Goal: Task Accomplishment & Management: Manage account settings

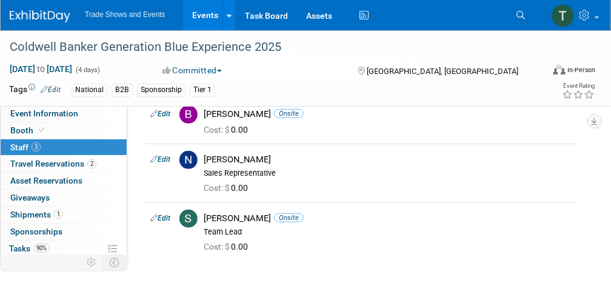
scroll to position [56, 0]
click at [201, 17] on link "Events" at bounding box center [205, 15] width 44 height 30
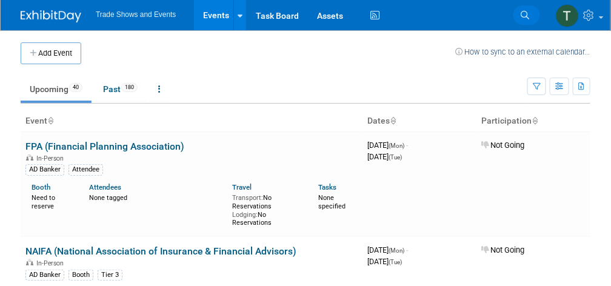
click at [526, 17] on icon at bounding box center [524, 15] width 8 height 8
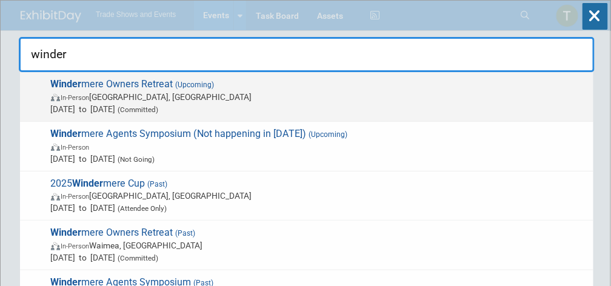
type input "winder"
click at [184, 87] on span "(Upcoming)" at bounding box center [193, 85] width 41 height 8
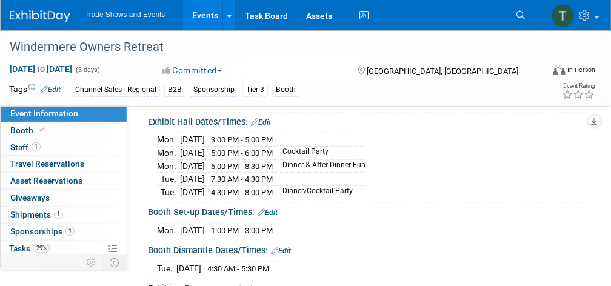
scroll to position [127, 0]
click at [28, 244] on span "Tasks 29%" at bounding box center [29, 249] width 41 height 10
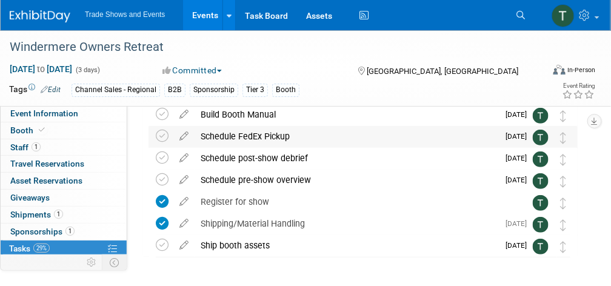
scroll to position [53, 0]
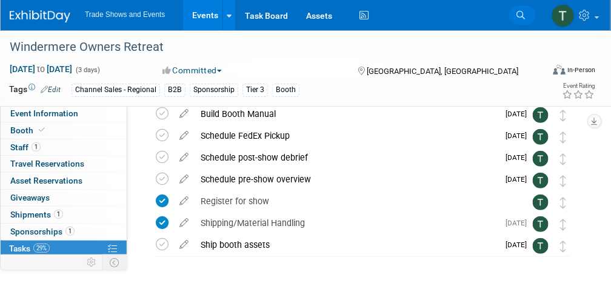
click at [526, 15] on link "Search" at bounding box center [522, 14] width 27 height 19
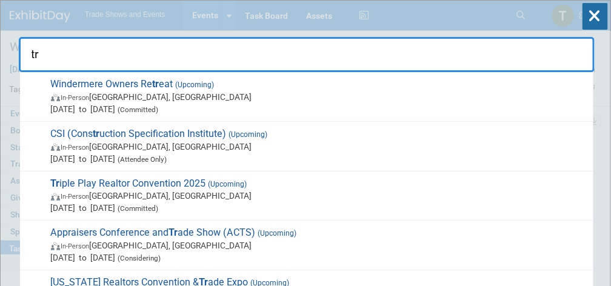
type input "t"
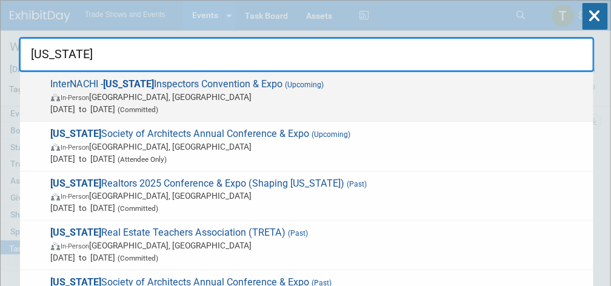
type input "texas"
click at [256, 91] on span "In-Person Dallas, TX" at bounding box center [319, 97] width 536 height 12
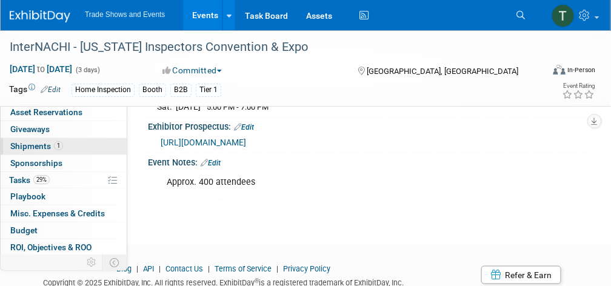
scroll to position [69, 0]
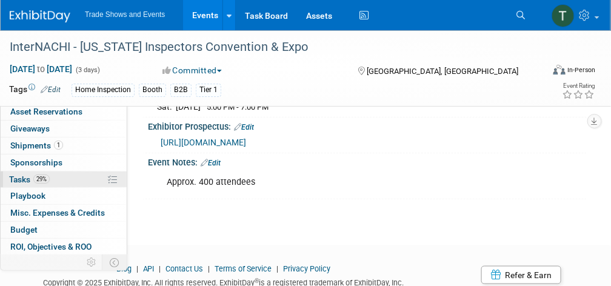
click at [27, 174] on span "Tasks 29%" at bounding box center [29, 179] width 41 height 10
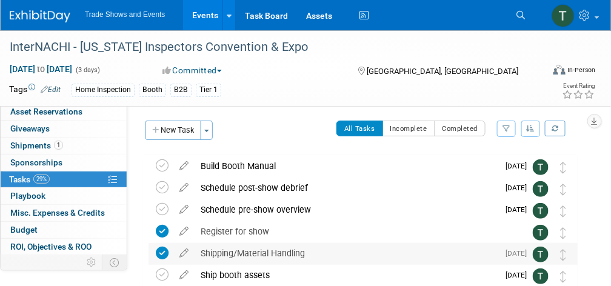
scroll to position [0, 0]
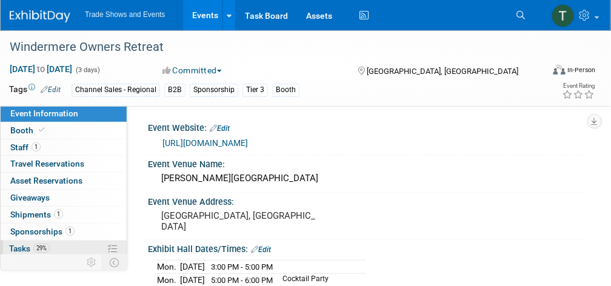
click at [28, 240] on link "29% Tasks 29%" at bounding box center [64, 248] width 126 height 16
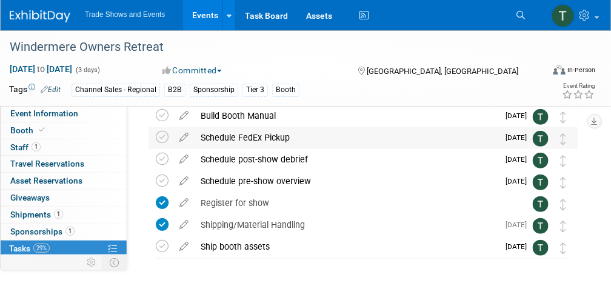
scroll to position [53, 0]
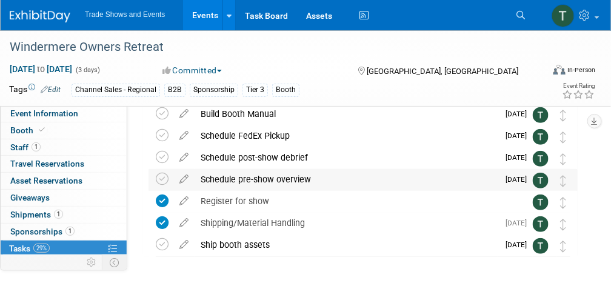
click at [271, 177] on div "Schedule pre-show overview" at bounding box center [345, 179] width 303 height 21
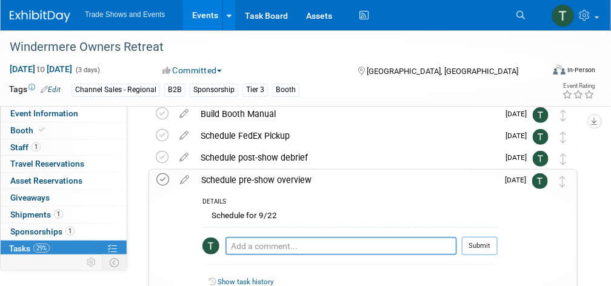
click at [161, 177] on icon at bounding box center [162, 179] width 13 height 13
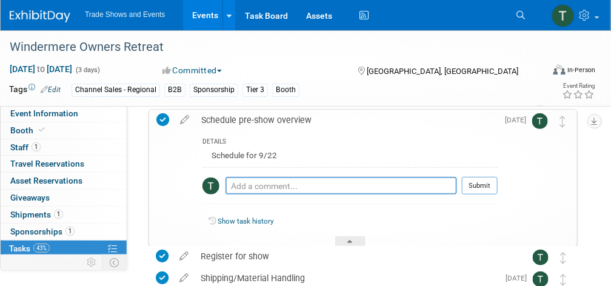
scroll to position [114, 0]
click at [346, 243] on div at bounding box center [350, 241] width 30 height 10
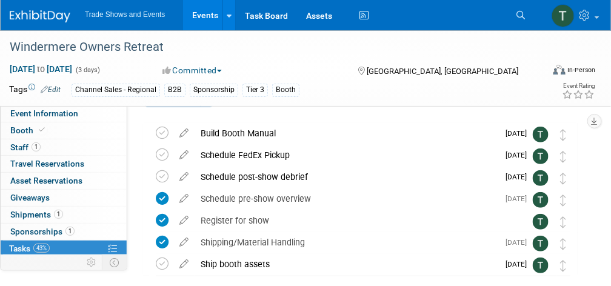
scroll to position [33, 0]
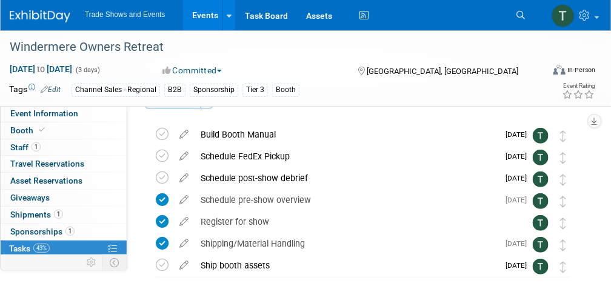
click at [209, 19] on link "Events" at bounding box center [205, 15] width 44 height 30
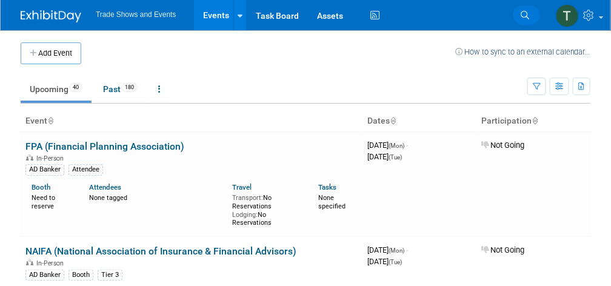
click at [519, 21] on link "Search" at bounding box center [526, 14] width 27 height 19
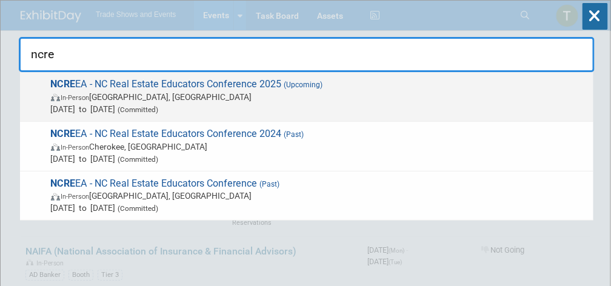
type input "ncre"
click at [228, 87] on span "NCRE EA - NC Real Estate Educators Conference 2025 (Upcoming) In-Person South B…" at bounding box center [317, 96] width 540 height 37
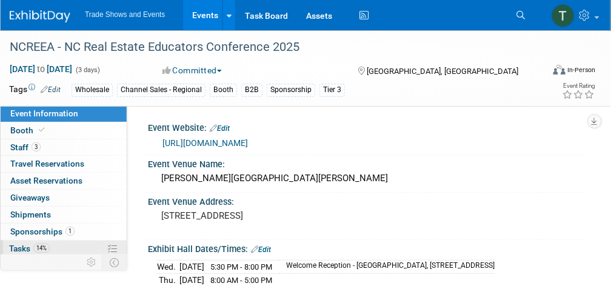
click at [30, 244] on span "Tasks 14%" at bounding box center [29, 249] width 41 height 10
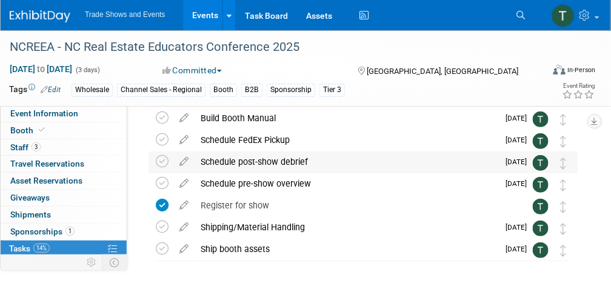
scroll to position [50, 0]
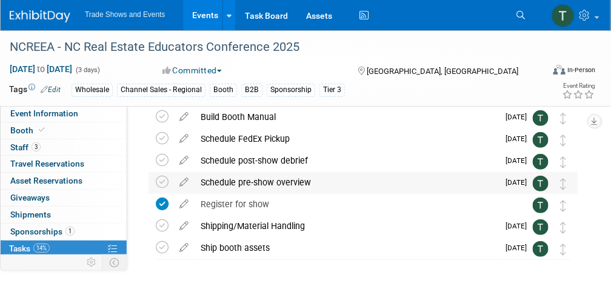
click at [216, 182] on div "Schedule pre-show overview" at bounding box center [345, 182] width 303 height 21
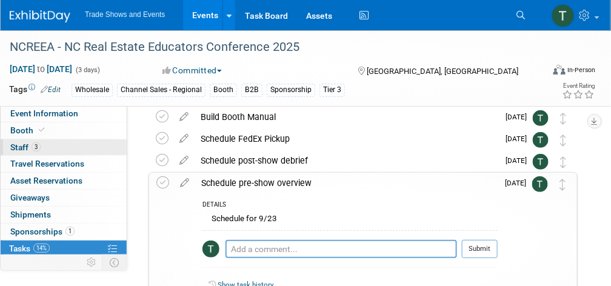
click at [75, 146] on link "3 Staff 3" at bounding box center [64, 147] width 126 height 16
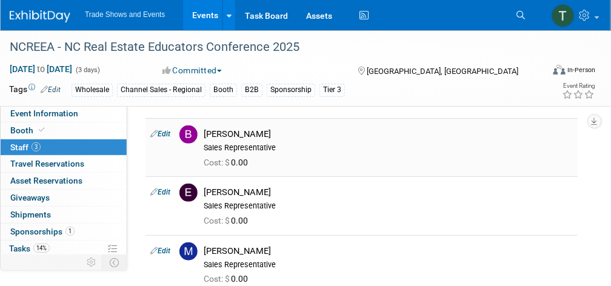
scroll to position [39, 0]
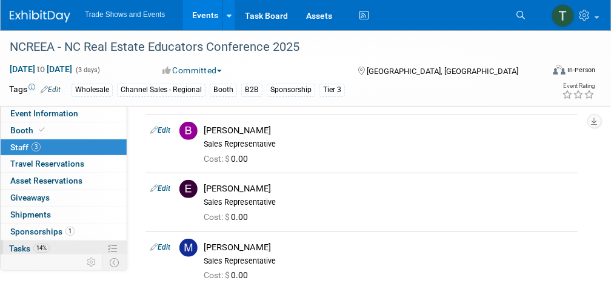
click at [30, 245] on span "Tasks 14%" at bounding box center [29, 249] width 41 height 10
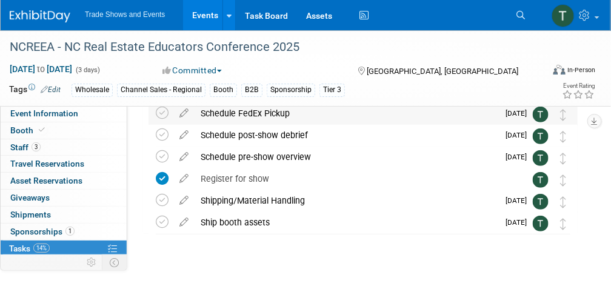
scroll to position [77, 0]
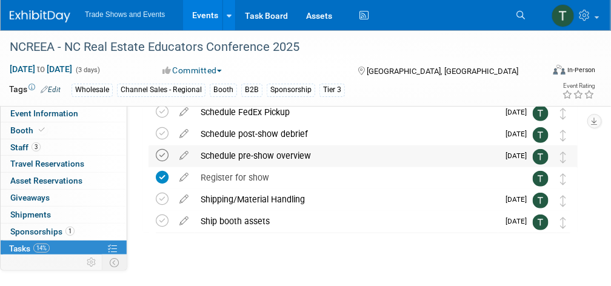
click at [165, 154] on icon at bounding box center [162, 155] width 13 height 13
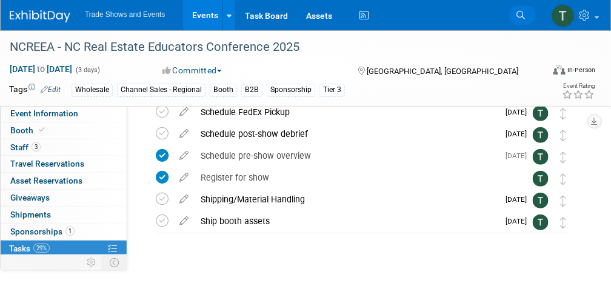
click at [517, 23] on link "Search" at bounding box center [522, 14] width 27 height 19
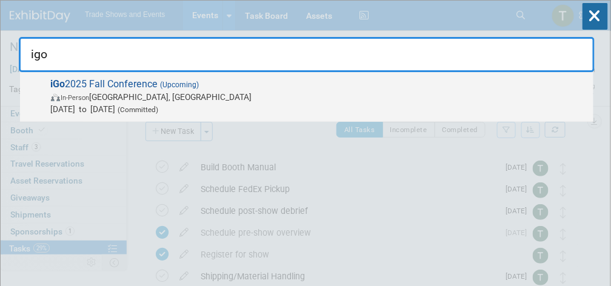
type input "igo"
click at [374, 92] on span "In-Person Montgomery, TX" at bounding box center [319, 97] width 536 height 12
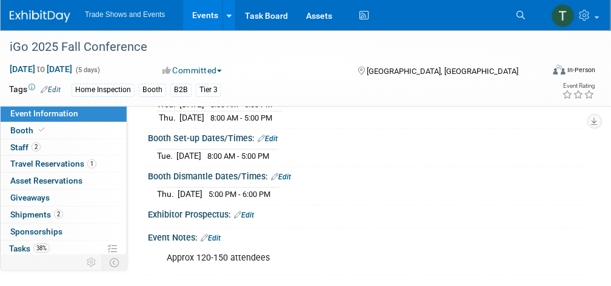
scroll to position [163, 0]
click at [36, 214] on span "Shipments 2" at bounding box center [36, 215] width 53 height 10
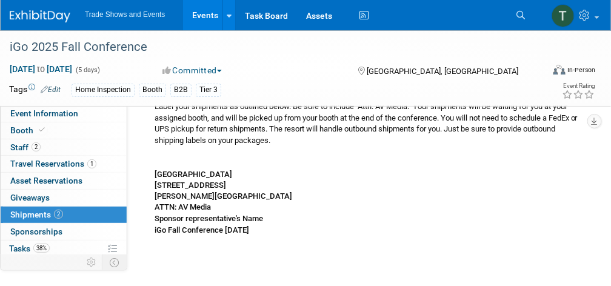
scroll to position [392, 0]
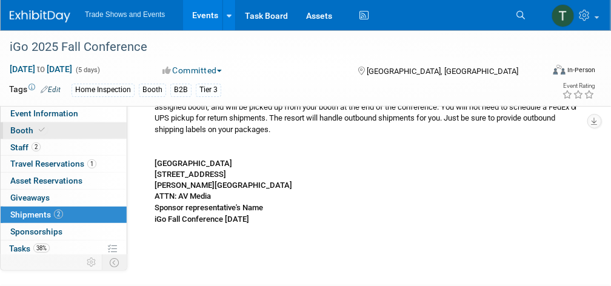
click at [97, 128] on link "Booth" at bounding box center [64, 130] width 126 height 16
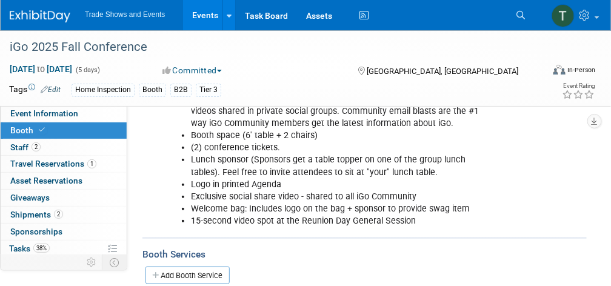
scroll to position [207, 0]
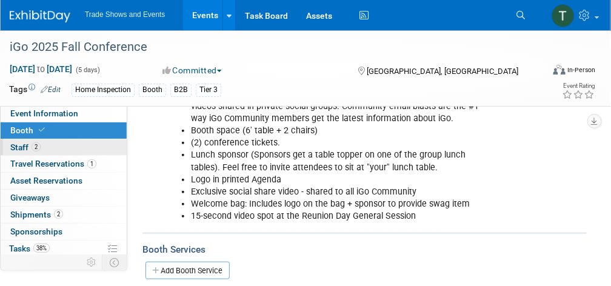
click at [44, 147] on link "2 Staff 2" at bounding box center [64, 147] width 126 height 16
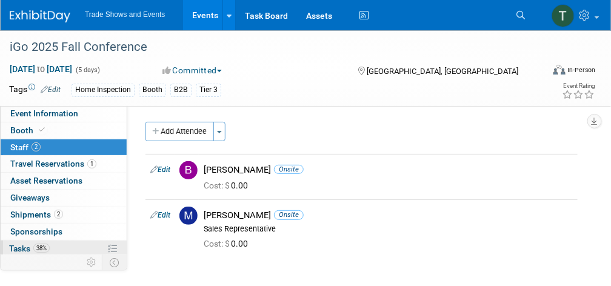
click at [45, 245] on span "38%" at bounding box center [41, 248] width 16 height 9
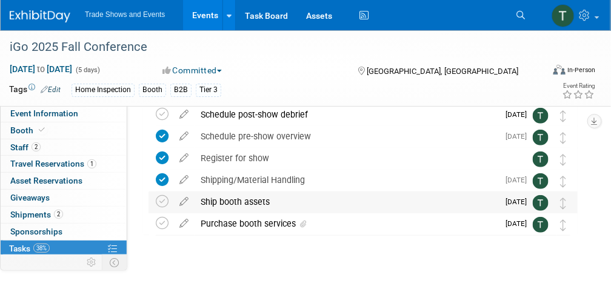
scroll to position [97, 0]
click at [186, 204] on icon at bounding box center [183, 198] width 21 height 15
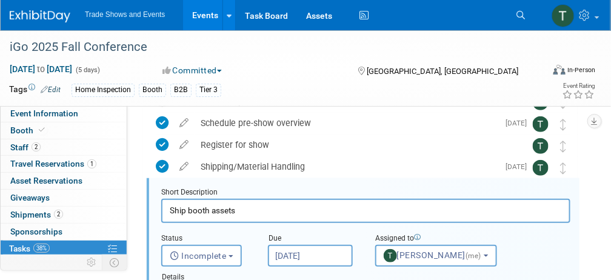
scroll to position [0, 0]
click at [296, 257] on input "Sep 12, 2025" at bounding box center [310, 256] width 85 height 22
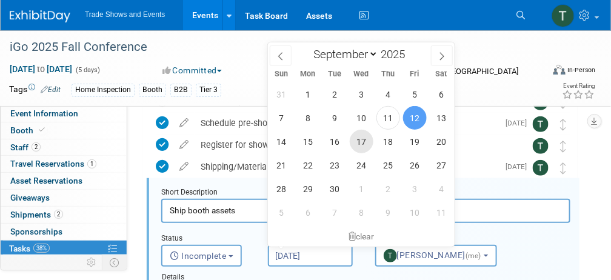
click at [369, 138] on span "17" at bounding box center [362, 142] width 24 height 24
type input "Sep 17, 2025"
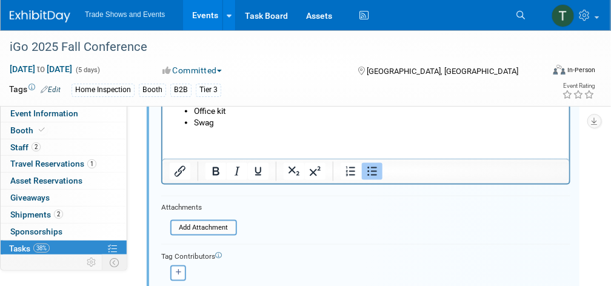
scroll to position [480, 0]
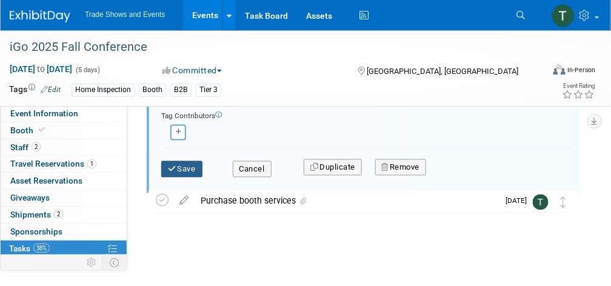
click at [199, 168] on button "Save" at bounding box center [181, 169] width 41 height 17
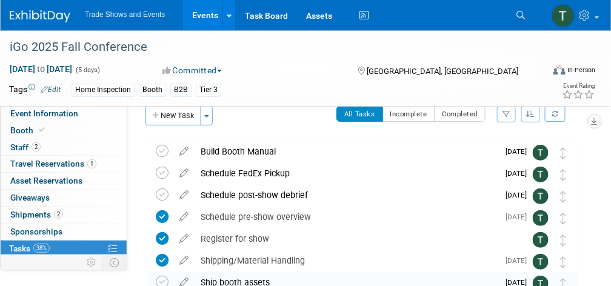
scroll to position [14, 0]
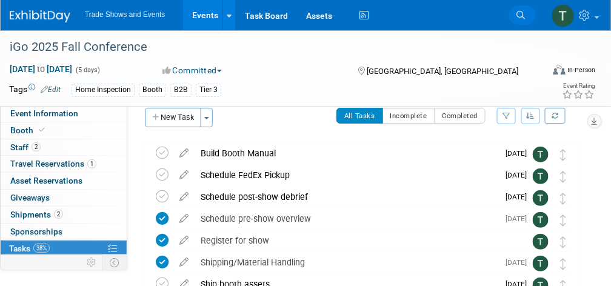
click at [525, 16] on icon at bounding box center [520, 15] width 8 height 8
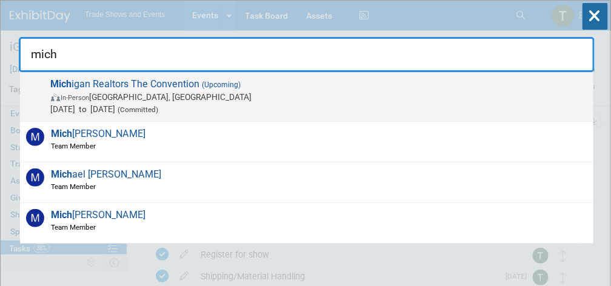
type input "mich"
click at [201, 82] on span "(Upcoming)" at bounding box center [220, 85] width 41 height 8
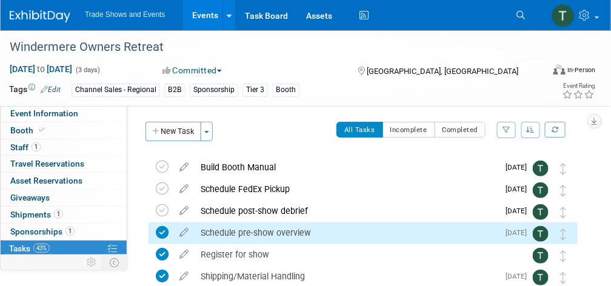
scroll to position [24, 0]
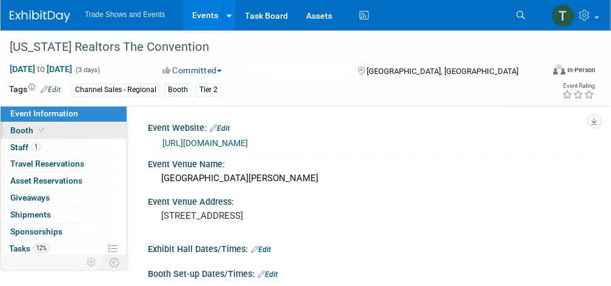
click at [61, 134] on link "Booth" at bounding box center [64, 130] width 126 height 16
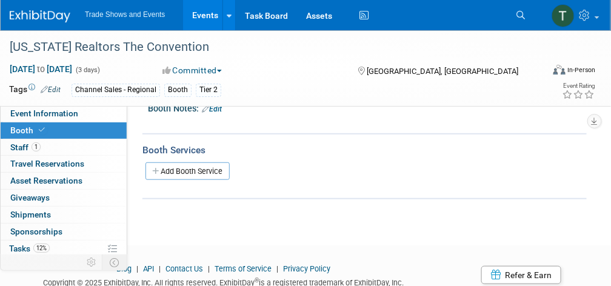
scroll to position [161, 0]
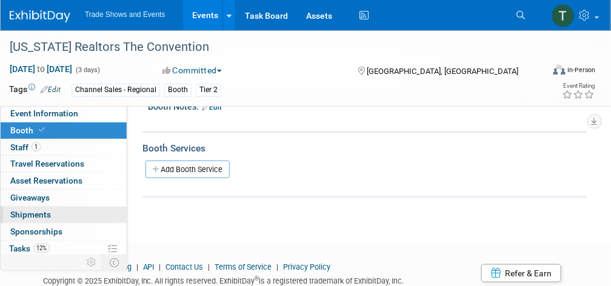
click at [41, 213] on span "Shipments 0" at bounding box center [30, 215] width 41 height 10
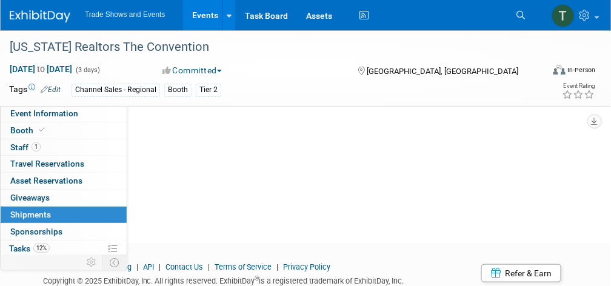
scroll to position [0, 0]
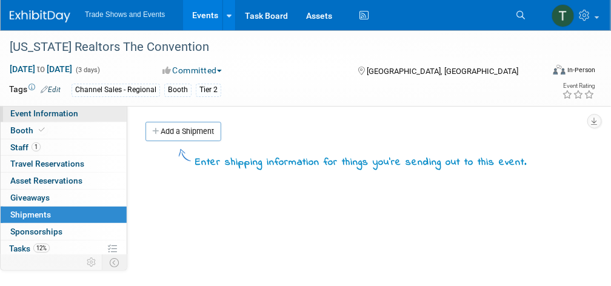
click at [64, 116] on span "Event Information" at bounding box center [44, 113] width 68 height 10
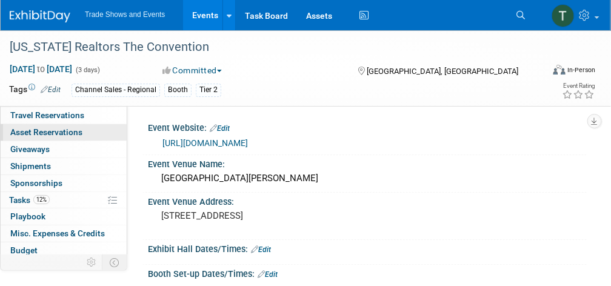
scroll to position [50, 0]
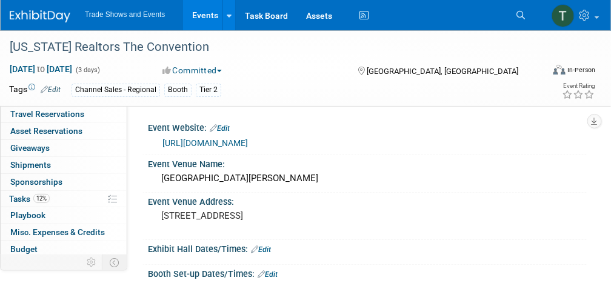
click at [248, 142] on link "https://www.convention.mirealtors.com/" at bounding box center [204, 143] width 85 height 10
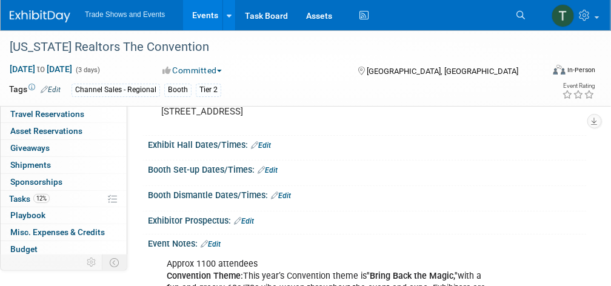
scroll to position [104, 0]
click at [267, 141] on link "Edit" at bounding box center [261, 145] width 20 height 8
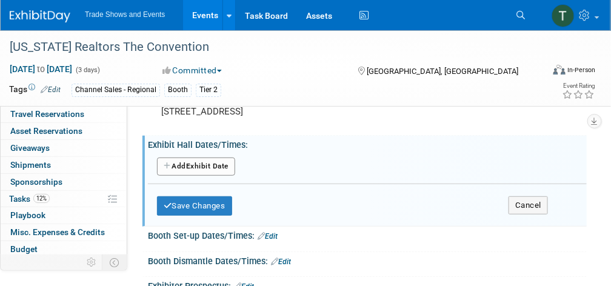
click at [216, 161] on button "Add Another Exhibit Date" at bounding box center [196, 166] width 78 height 18
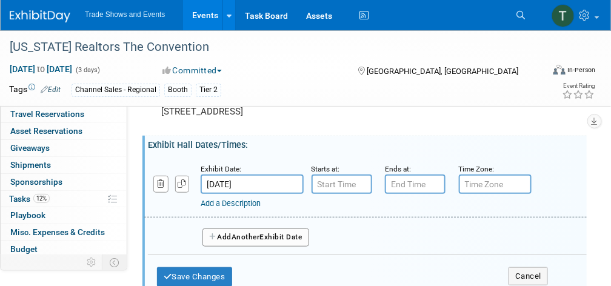
click at [272, 182] on input "Oct 8, 2025" at bounding box center [252, 183] width 103 height 19
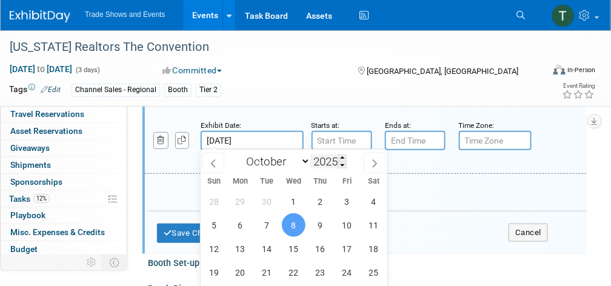
scroll to position [148, 0]
click at [316, 226] on span "9" at bounding box center [320, 225] width 24 height 24
type input "Oct 9, 2025"
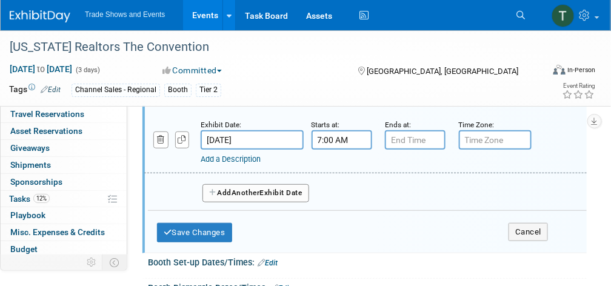
click at [334, 139] on input "7:00 AM" at bounding box center [341, 139] width 61 height 19
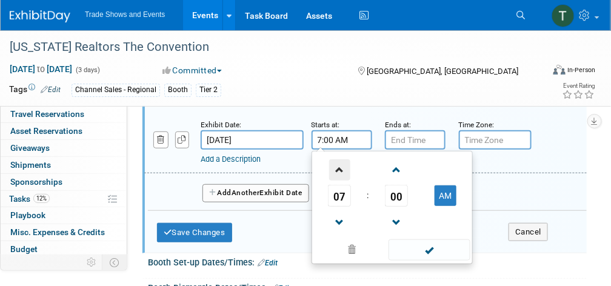
click at [340, 167] on span at bounding box center [339, 169] width 21 height 21
type input "8:00 AM"
click at [416, 141] on input "7:00 PM" at bounding box center [415, 139] width 61 height 19
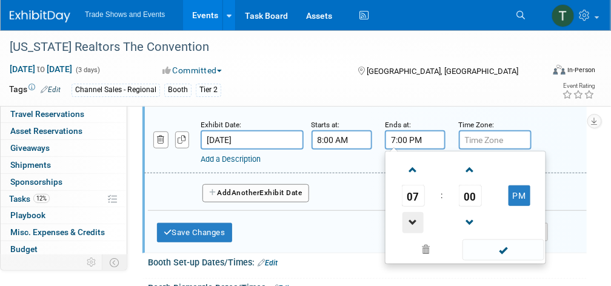
click at [409, 225] on span at bounding box center [412, 222] width 21 height 21
type input "6:00 PM"
click at [484, 245] on span at bounding box center [503, 249] width 82 height 21
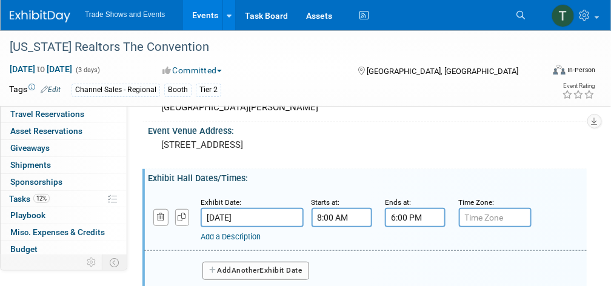
scroll to position [68, 0]
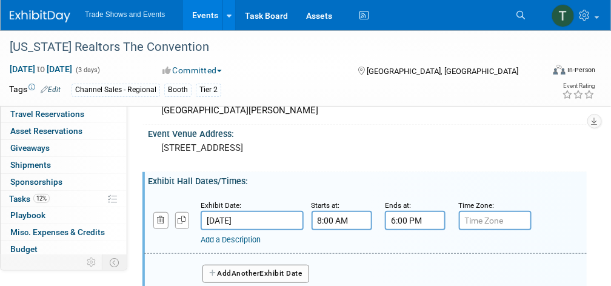
click at [243, 273] on span "Another" at bounding box center [245, 273] width 28 height 8
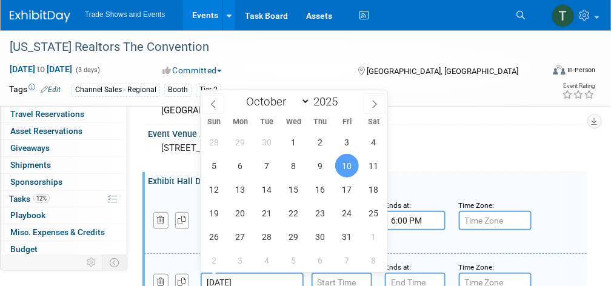
click at [253, 277] on input "[DATE]" at bounding box center [252, 282] width 103 height 19
click at [302, 172] on span "8" at bounding box center [294, 166] width 24 height 24
type input "[DATE]"
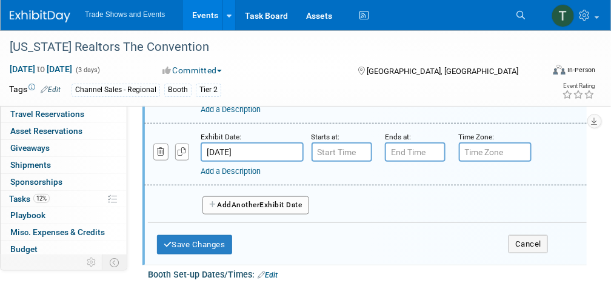
scroll to position [199, 0]
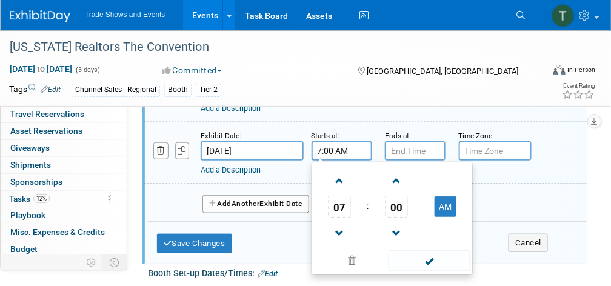
click at [342, 151] on input "7:00 AM" at bounding box center [341, 150] width 61 height 19
click at [337, 214] on span "07" at bounding box center [339, 207] width 23 height 22
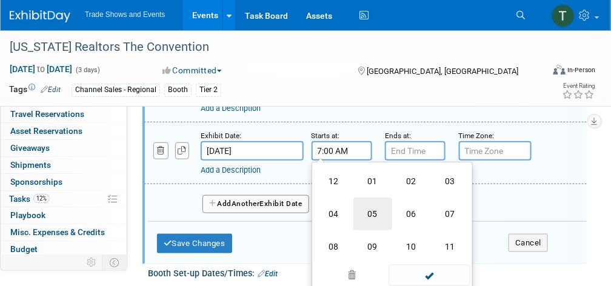
click at [367, 211] on td "05" at bounding box center [372, 213] width 39 height 33
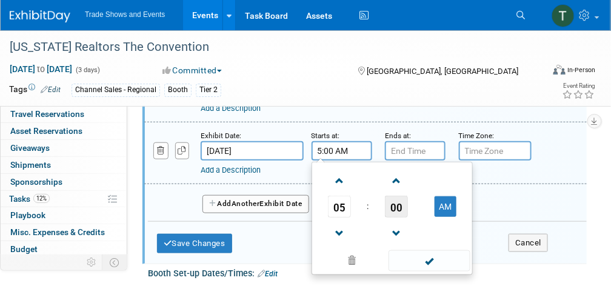
click at [397, 205] on span "00" at bounding box center [396, 207] width 23 height 22
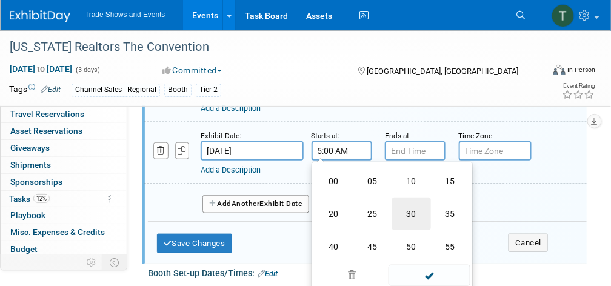
click at [405, 206] on td "30" at bounding box center [411, 213] width 39 height 33
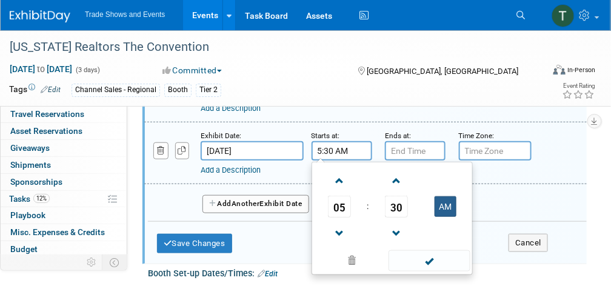
click at [451, 206] on button "AM" at bounding box center [445, 206] width 22 height 21
type input "5:30 PM"
type input "7:00 PM"
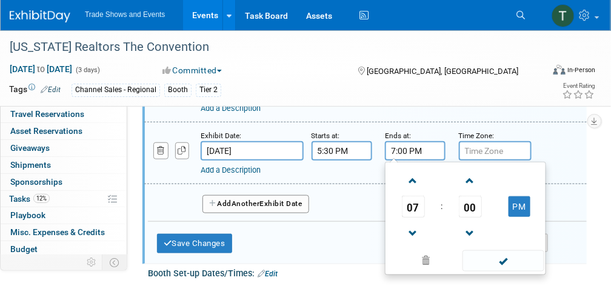
click at [424, 151] on input "7:00 PM" at bounding box center [415, 150] width 61 height 19
click at [502, 255] on span at bounding box center [503, 260] width 82 height 21
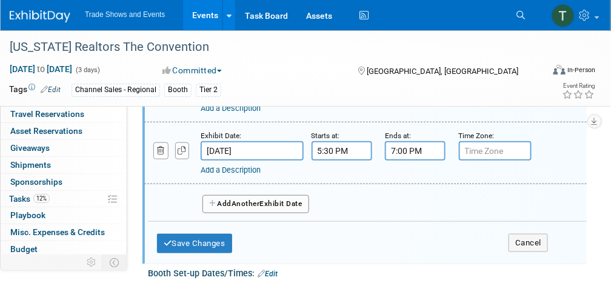
click at [225, 166] on link "Add a Description" at bounding box center [231, 169] width 60 height 9
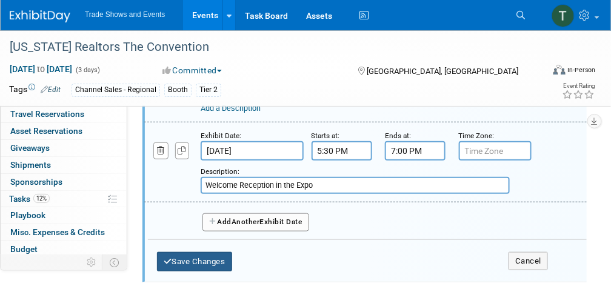
type input "Welcome Reception in the Expo"
click at [195, 257] on button "Save Changes" at bounding box center [194, 261] width 75 height 19
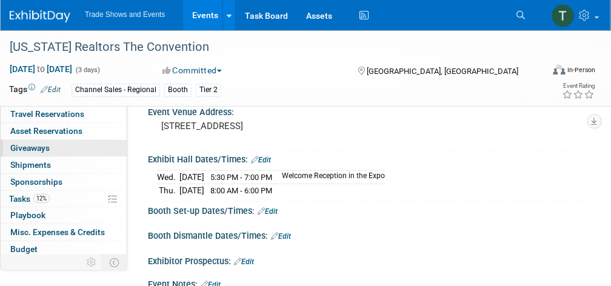
scroll to position [0, 0]
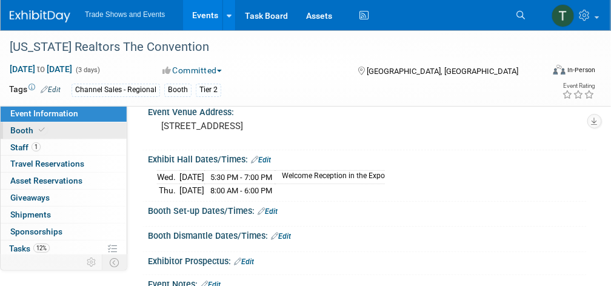
click at [58, 133] on link "Booth" at bounding box center [64, 130] width 126 height 16
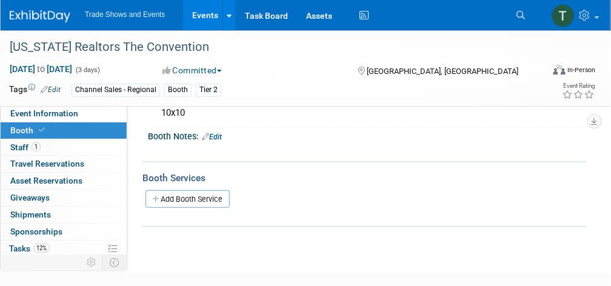
scroll to position [133, 0]
click at [211, 133] on link "Edit" at bounding box center [212, 135] width 20 height 8
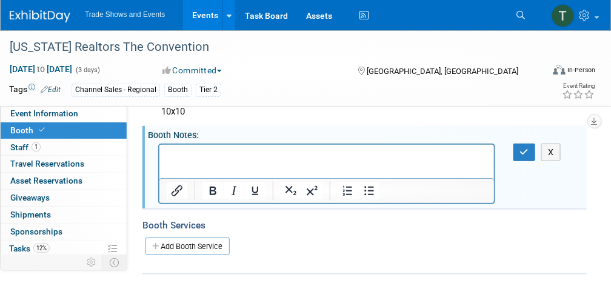
scroll to position [0, 0]
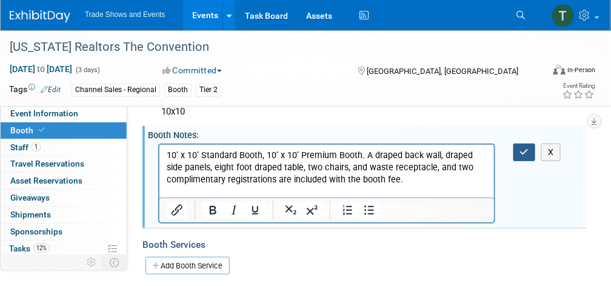
click at [522, 152] on icon "button" at bounding box center [524, 152] width 9 height 8
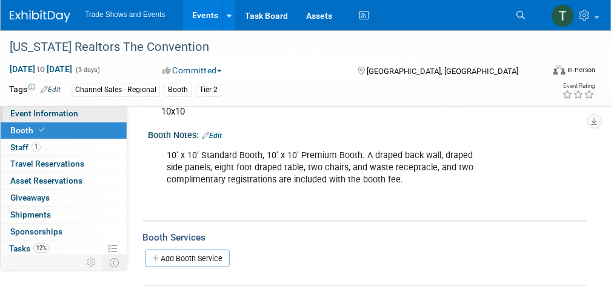
click at [102, 118] on link "Event Information" at bounding box center [64, 113] width 126 height 16
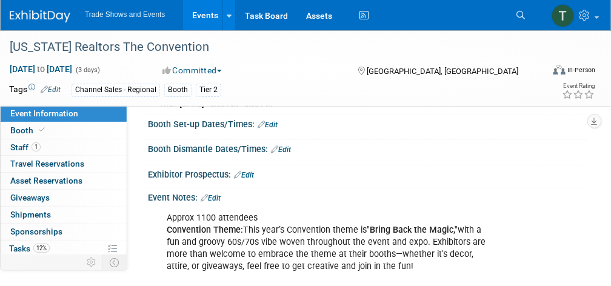
scroll to position [177, 0]
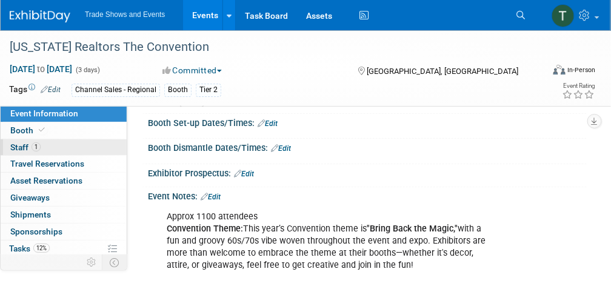
click at [63, 149] on link "1 Staff 1" at bounding box center [64, 147] width 126 height 16
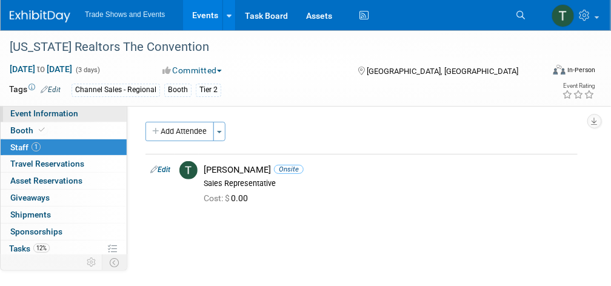
click at [76, 113] on link "Event Information" at bounding box center [64, 113] width 126 height 16
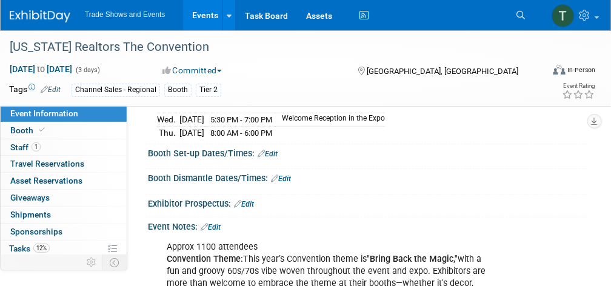
scroll to position [150, 0]
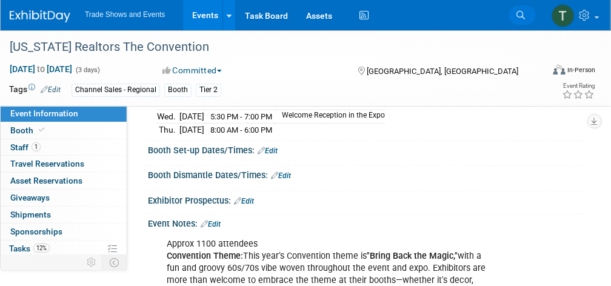
click at [516, 16] on icon at bounding box center [520, 15] width 8 height 8
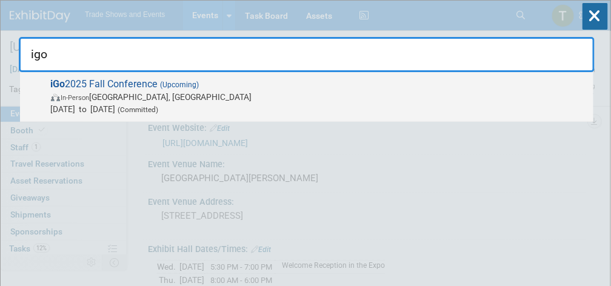
type input "igo"
click at [205, 94] on span "In-Person Montgomery, TX" at bounding box center [319, 97] width 536 height 12
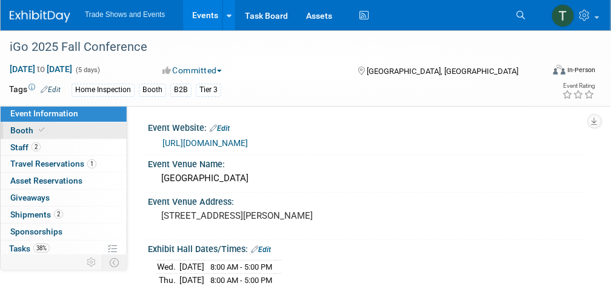
click at [58, 131] on link "Booth" at bounding box center [64, 130] width 126 height 16
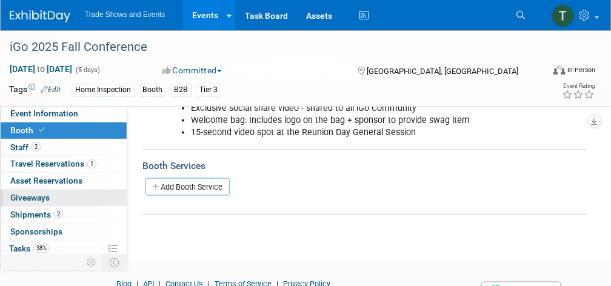
scroll to position [99, 0]
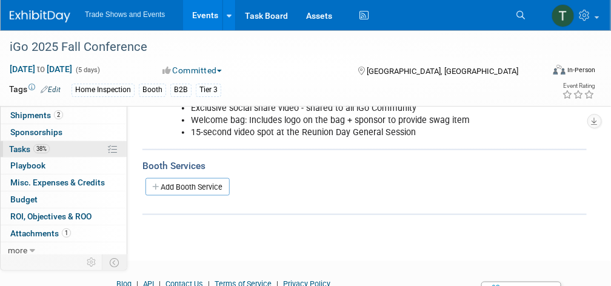
click at [35, 147] on span "38%" at bounding box center [41, 148] width 16 height 9
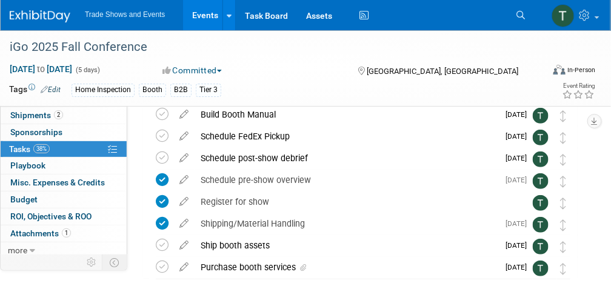
scroll to position [51, 0]
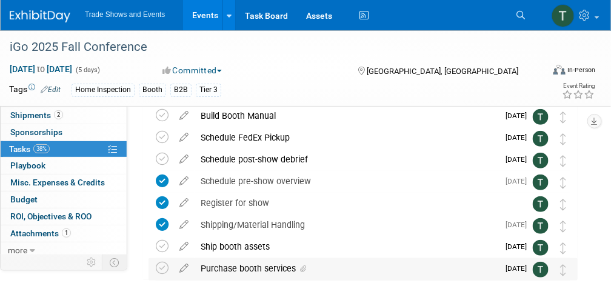
click at [251, 264] on div "Purchase booth services" at bounding box center [345, 268] width 303 height 21
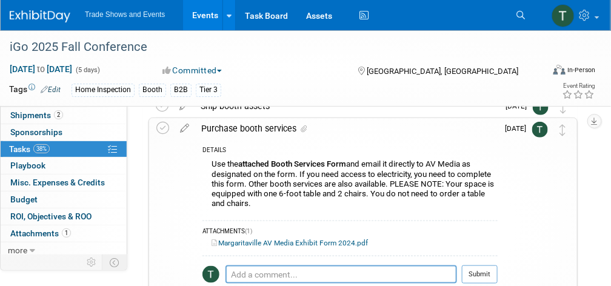
scroll to position [192, 0]
click at [273, 274] on textarea at bounding box center [340, 274] width 231 height 18
type textarea "Sent completed form to [PERSON_NAME]"
click at [477, 268] on button "Submit" at bounding box center [480, 274] width 36 height 18
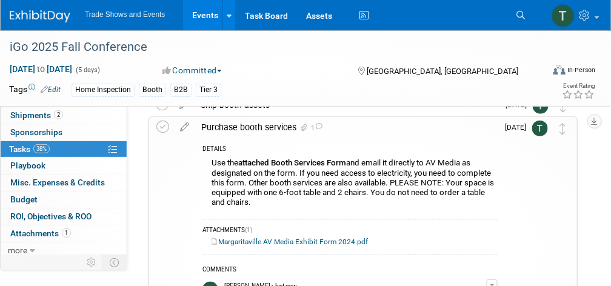
scroll to position [194, 0]
click at [163, 124] on icon at bounding box center [162, 126] width 13 height 13
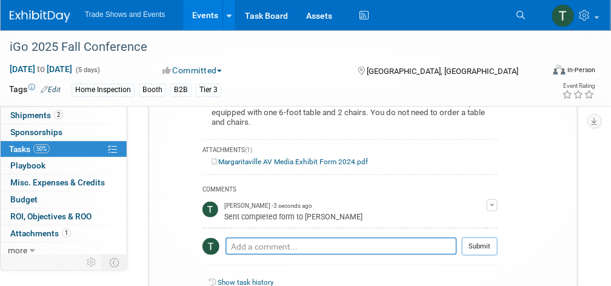
scroll to position [274, 0]
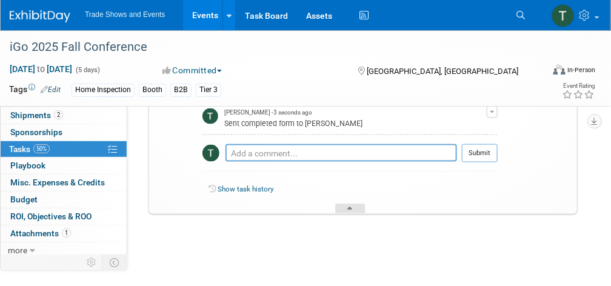
click at [359, 204] on div at bounding box center [350, 209] width 30 height 10
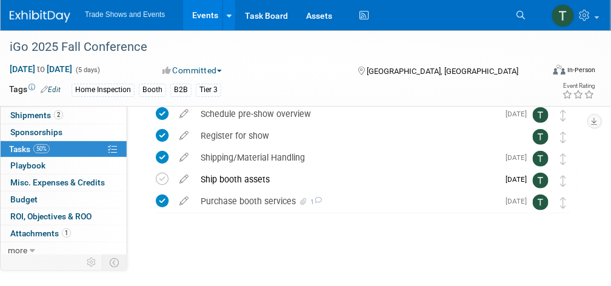
click at [208, 10] on link "Events" at bounding box center [205, 15] width 44 height 30
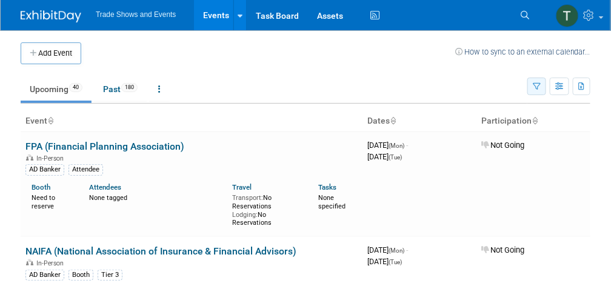
click at [539, 84] on icon "button" at bounding box center [536, 87] width 8 height 8
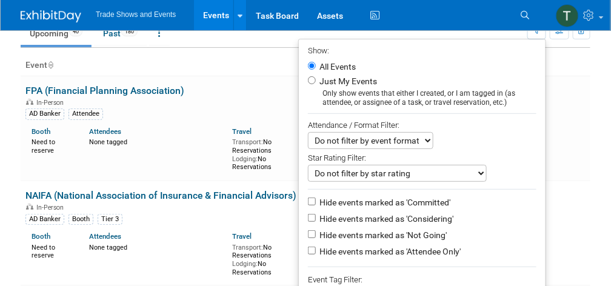
scroll to position [56, 0]
click at [426, 228] on label "Hide events marked as 'Not Going'" at bounding box center [382, 234] width 130 height 12
click at [316, 230] on input "Hide events marked as 'Not Going'" at bounding box center [312, 234] width 8 height 8
checkbox input "true"
click at [423, 250] on label "Hide events marked as 'Attendee Only'" at bounding box center [389, 251] width 144 height 12
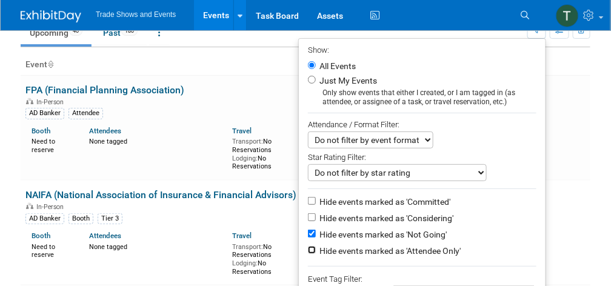
click at [316, 250] on input "Hide events marked as 'Attendee Only'" at bounding box center [312, 250] width 8 height 8
checkbox input "true"
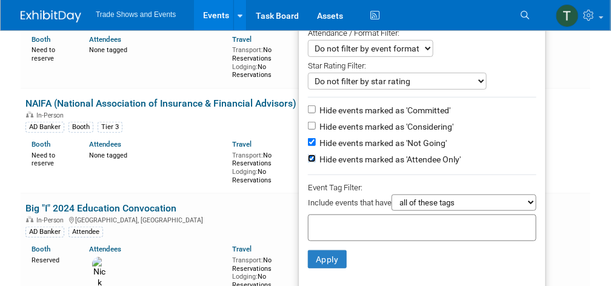
scroll to position [148, 0]
click at [326, 258] on button "Apply" at bounding box center [327, 259] width 39 height 18
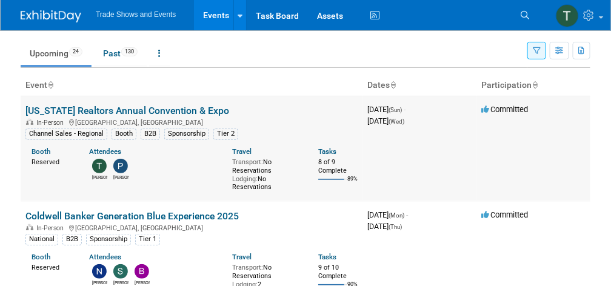
scroll to position [35, 0]
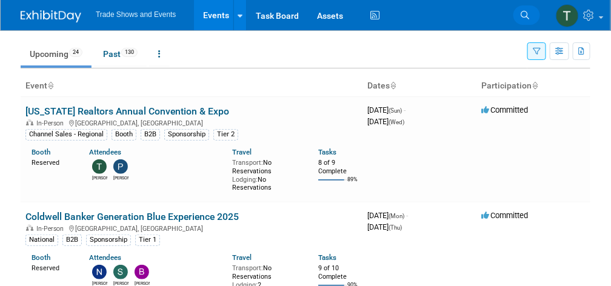
click at [530, 13] on link "Search" at bounding box center [526, 14] width 27 height 19
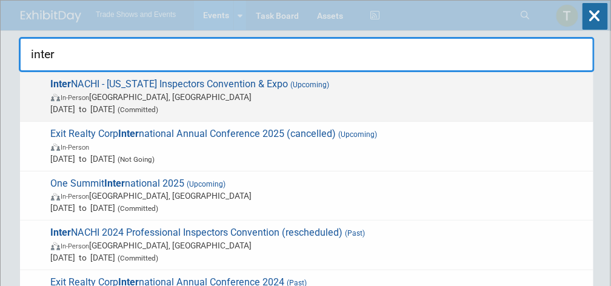
type input "inter"
click at [220, 83] on span "Inter NACHI - [US_STATE] Inspectors Convention & Expo (Upcoming) In-Person [GEO…" at bounding box center [317, 96] width 540 height 37
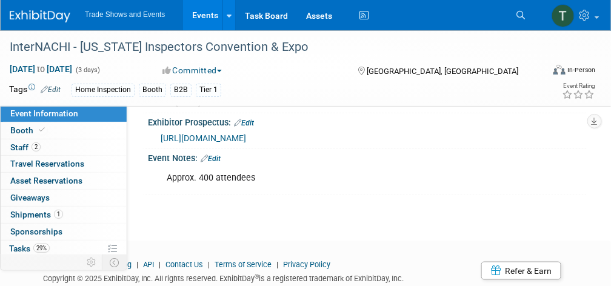
scroll to position [268, 0]
click at [25, 250] on span "Tasks 29%" at bounding box center [29, 249] width 41 height 10
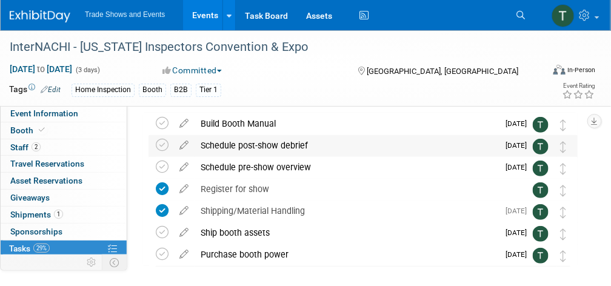
scroll to position [51, 0]
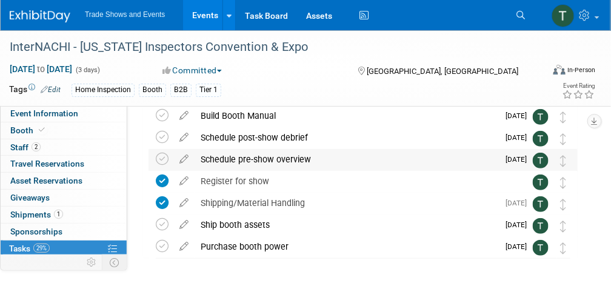
click at [267, 153] on div "Schedule pre-show overview" at bounding box center [345, 159] width 303 height 21
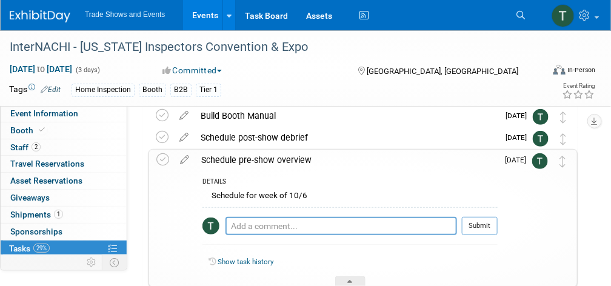
click at [267, 153] on div "Schedule pre-show overview" at bounding box center [346, 160] width 302 height 21
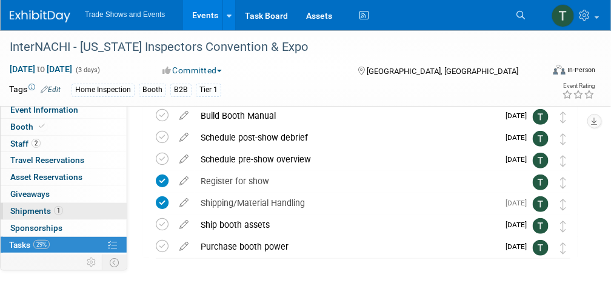
scroll to position [0, 0]
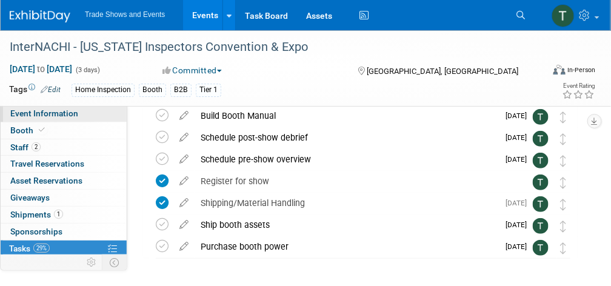
click at [79, 116] on link "Event Information" at bounding box center [64, 113] width 126 height 16
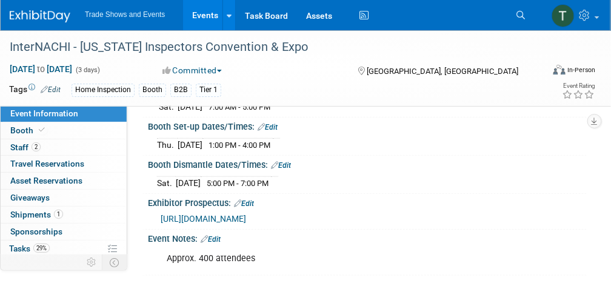
scroll to position [194, 0]
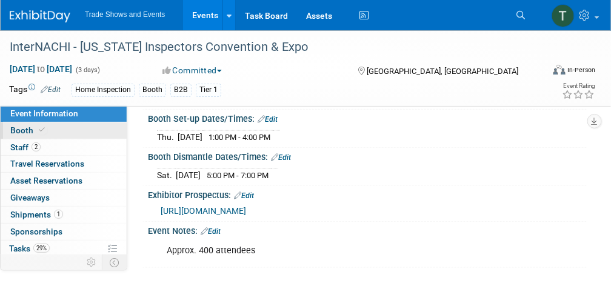
click at [68, 131] on link "Booth" at bounding box center [64, 130] width 126 height 16
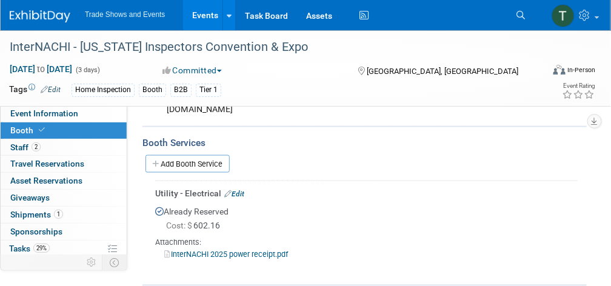
scroll to position [357, 0]
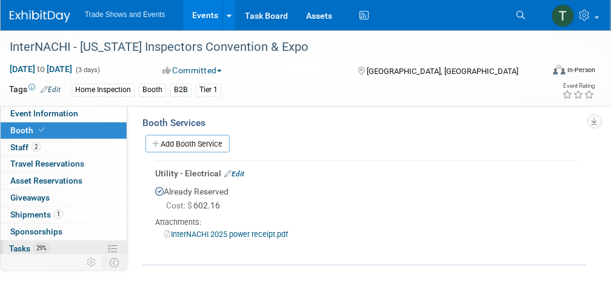
click at [58, 244] on link "29% Tasks 29%" at bounding box center [64, 248] width 126 height 16
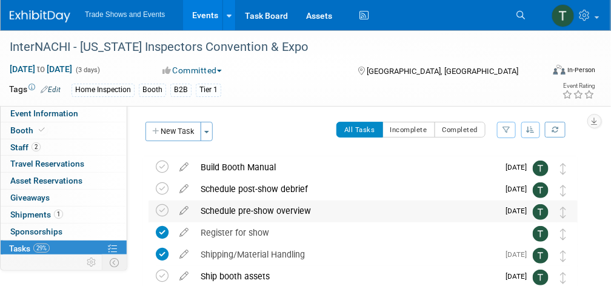
scroll to position [97, 0]
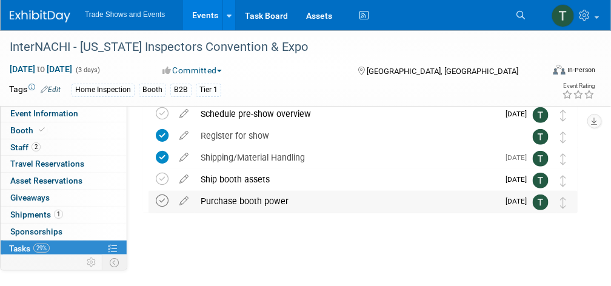
click at [162, 201] on icon at bounding box center [162, 200] width 13 height 13
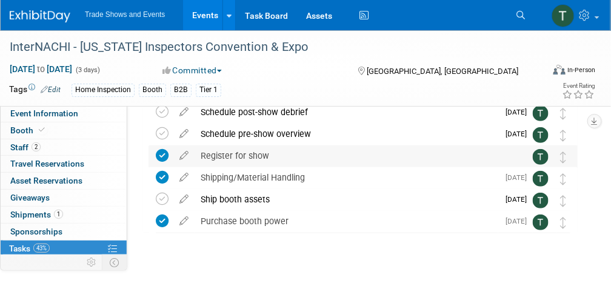
scroll to position [79, 0]
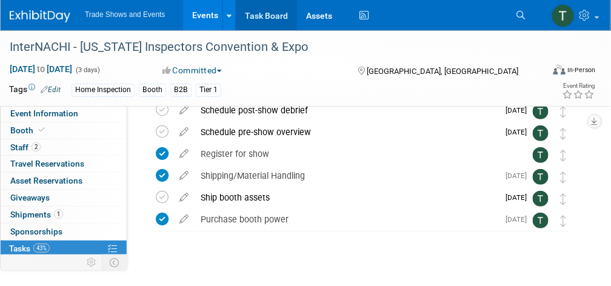
click at [259, 8] on link "Task Board" at bounding box center [266, 15] width 61 height 30
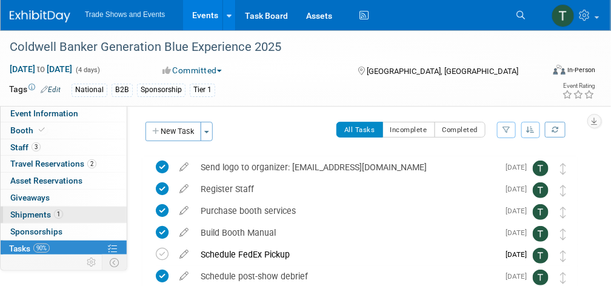
click at [46, 211] on span "Shipments 1" at bounding box center [36, 215] width 53 height 10
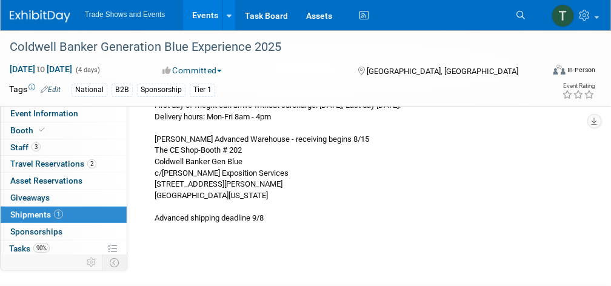
scroll to position [147, 0]
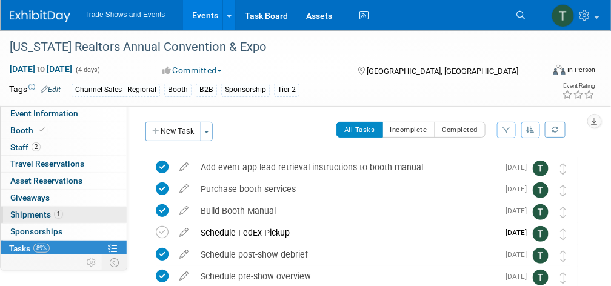
click at [41, 214] on span "Shipments 1" at bounding box center [36, 215] width 53 height 10
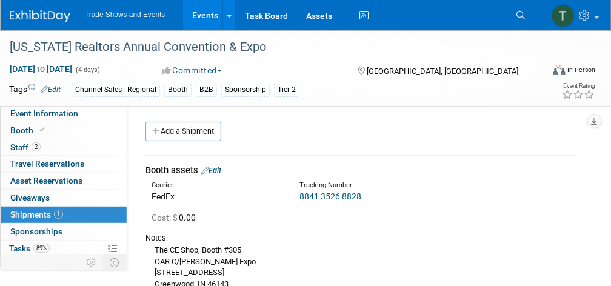
scroll to position [56, 0]
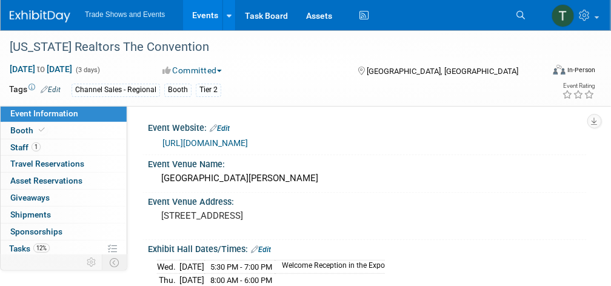
click at [248, 144] on link "[URL][DOMAIN_NAME]" at bounding box center [204, 143] width 85 height 10
